Goal: Transaction & Acquisition: Purchase product/service

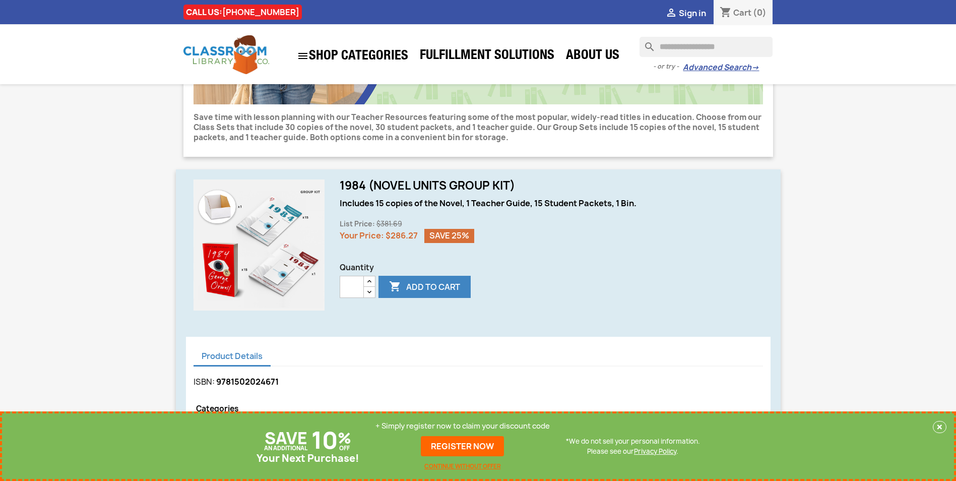
scroll to position [202, 0]
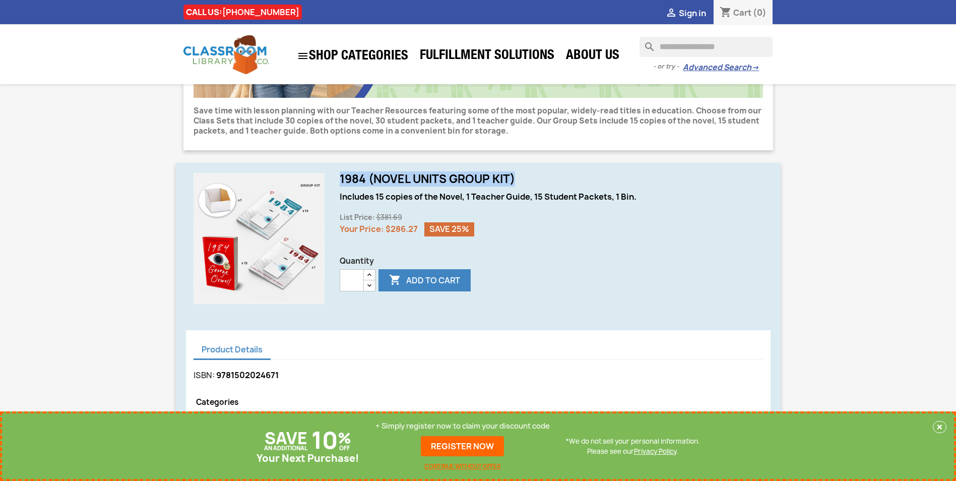
drag, startPoint x: 341, startPoint y: 178, endPoint x: 516, endPoint y: 181, distance: 174.5
click at [516, 181] on h1 "1984 (Novel Units Group Kit)" at bounding box center [551, 179] width 423 height 12
drag, startPoint x: 516, startPoint y: 181, endPoint x: 505, endPoint y: 178, distance: 11.2
copy h1 "1984 (Novel Units Group Kit)"
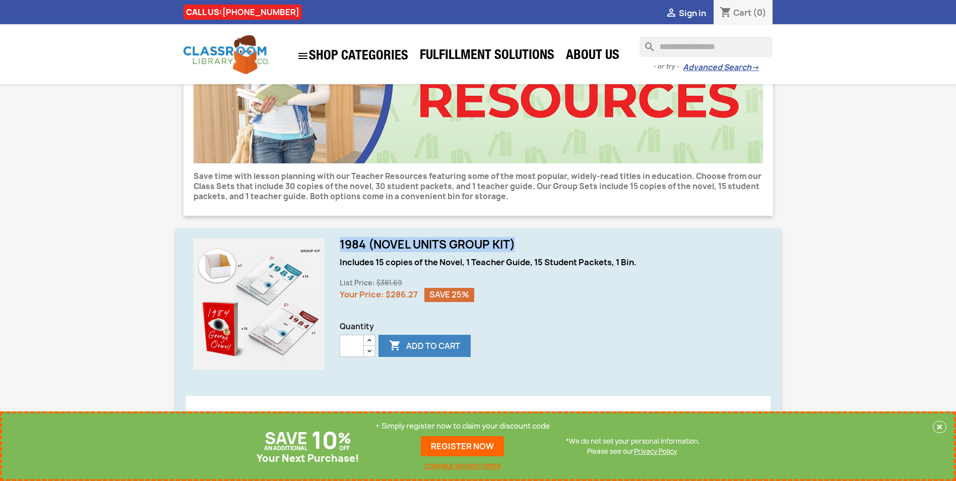
scroll to position [0, 0]
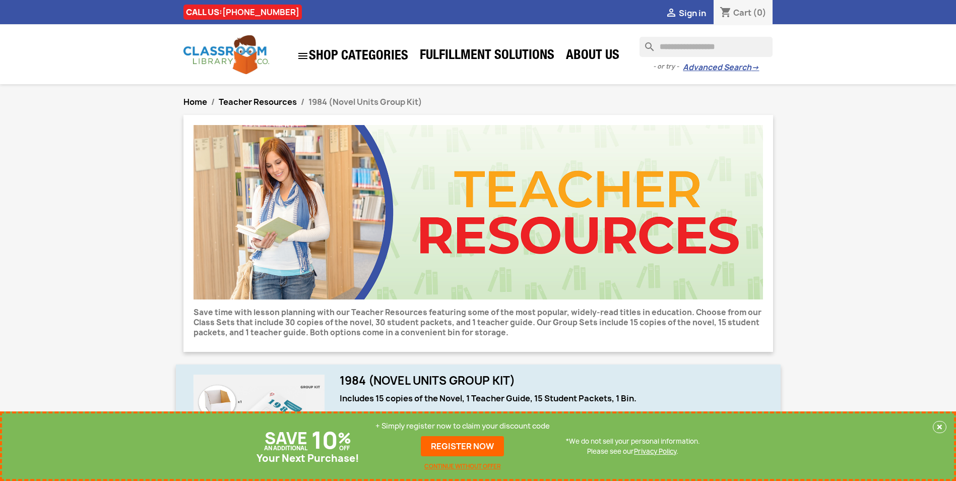
drag, startPoint x: 959, startPoint y: 0, endPoint x: 84, endPoint y: 178, distance: 892.6
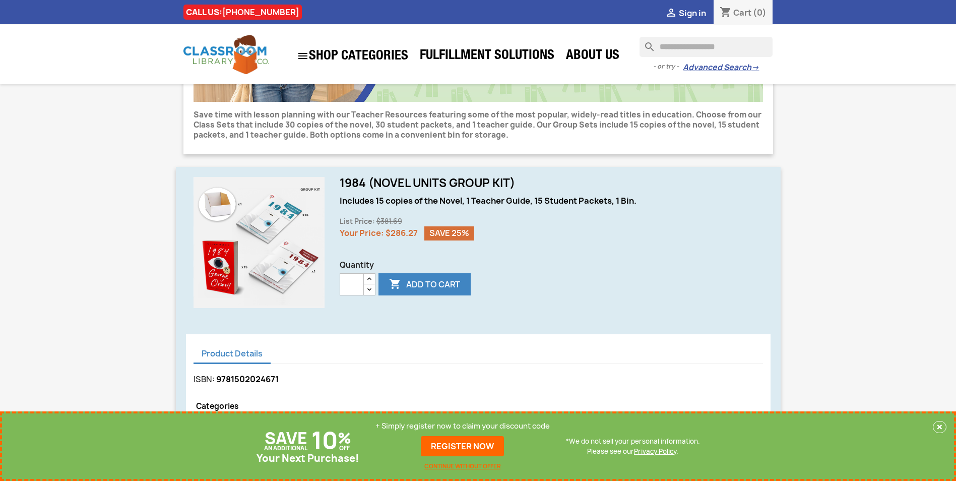
scroll to position [202, 0]
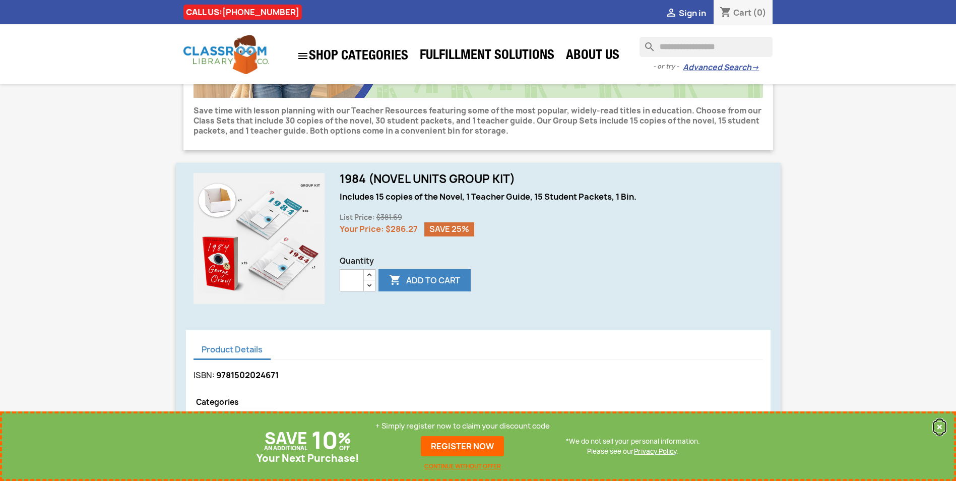
click at [939, 427] on button "×" at bounding box center [940, 427] width 14 height 12
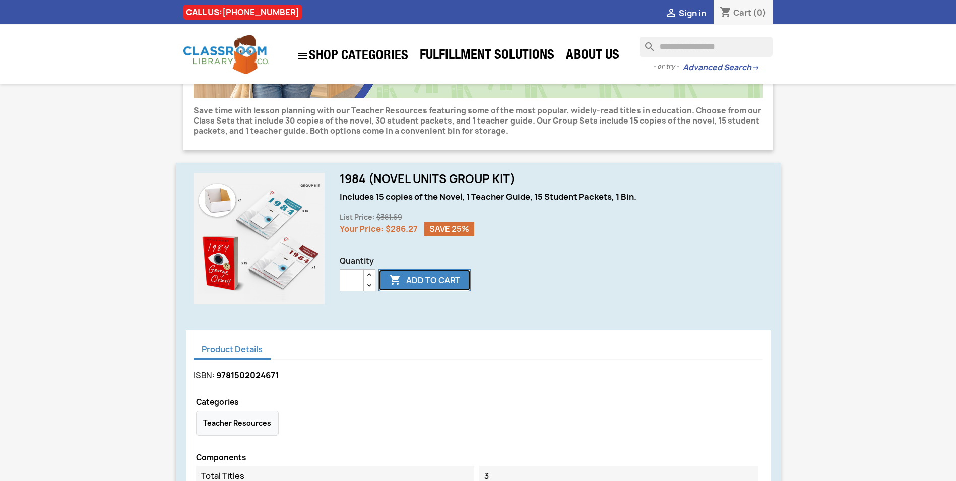
click at [431, 280] on button " Add to cart" at bounding box center [425, 280] width 92 height 22
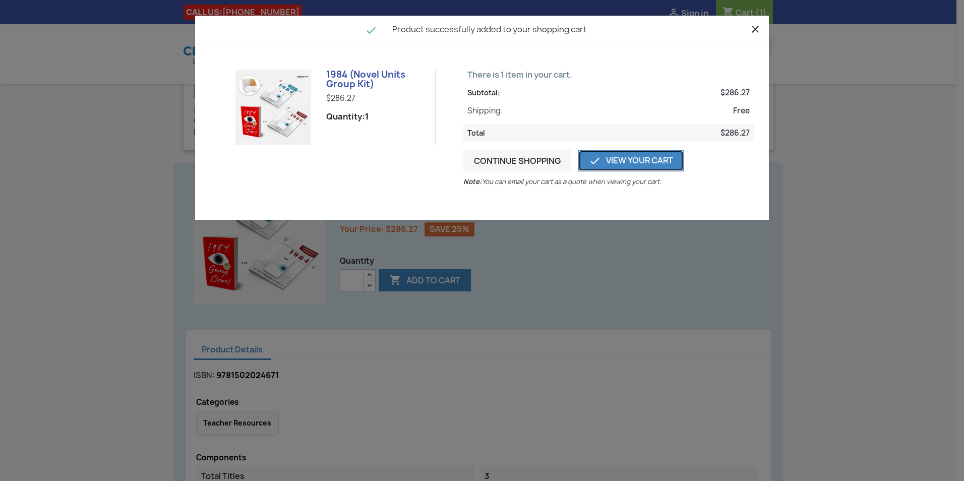
click at [666, 163] on link " View Your Cart" at bounding box center [630, 160] width 105 height 21
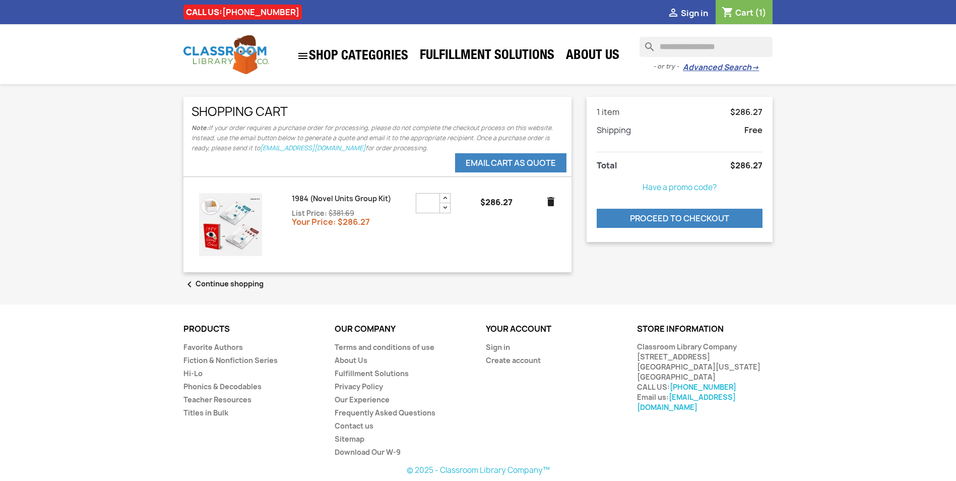
click at [290, 10] on div "CALL US: [PHONE_NUMBER]" at bounding box center [302, 10] width 252 height 20
drag, startPoint x: 290, startPoint y: 10, endPoint x: 224, endPoint y: 11, distance: 66.1
click at [224, 11] on div "CALL US: [PHONE_NUMBER]" at bounding box center [302, 10] width 252 height 20
copy link "[PHONE_NUMBER]"
